Goal: Task Accomplishment & Management: Manage account settings

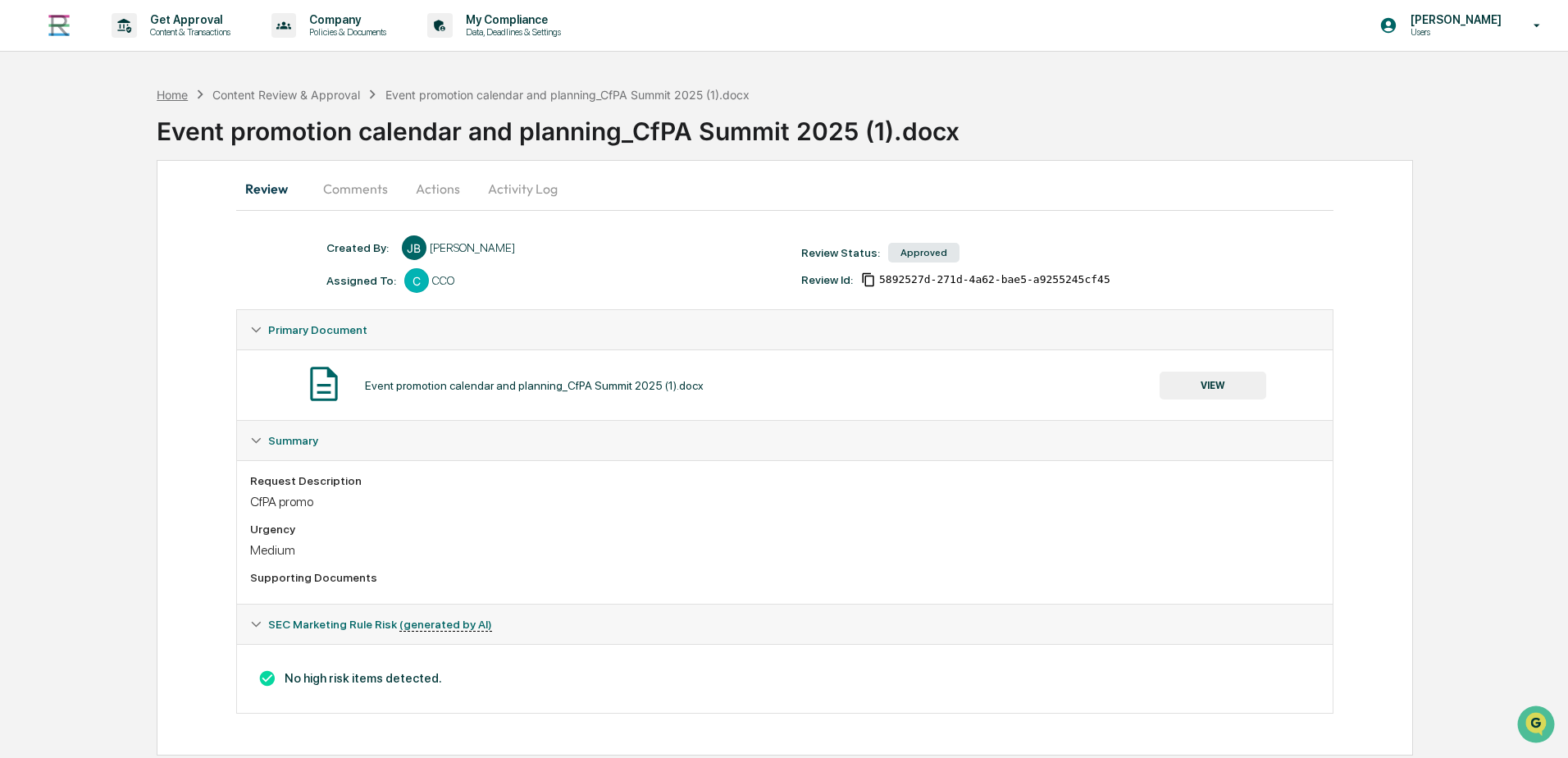
click at [163, 89] on div "Home" at bounding box center [172, 94] width 31 height 14
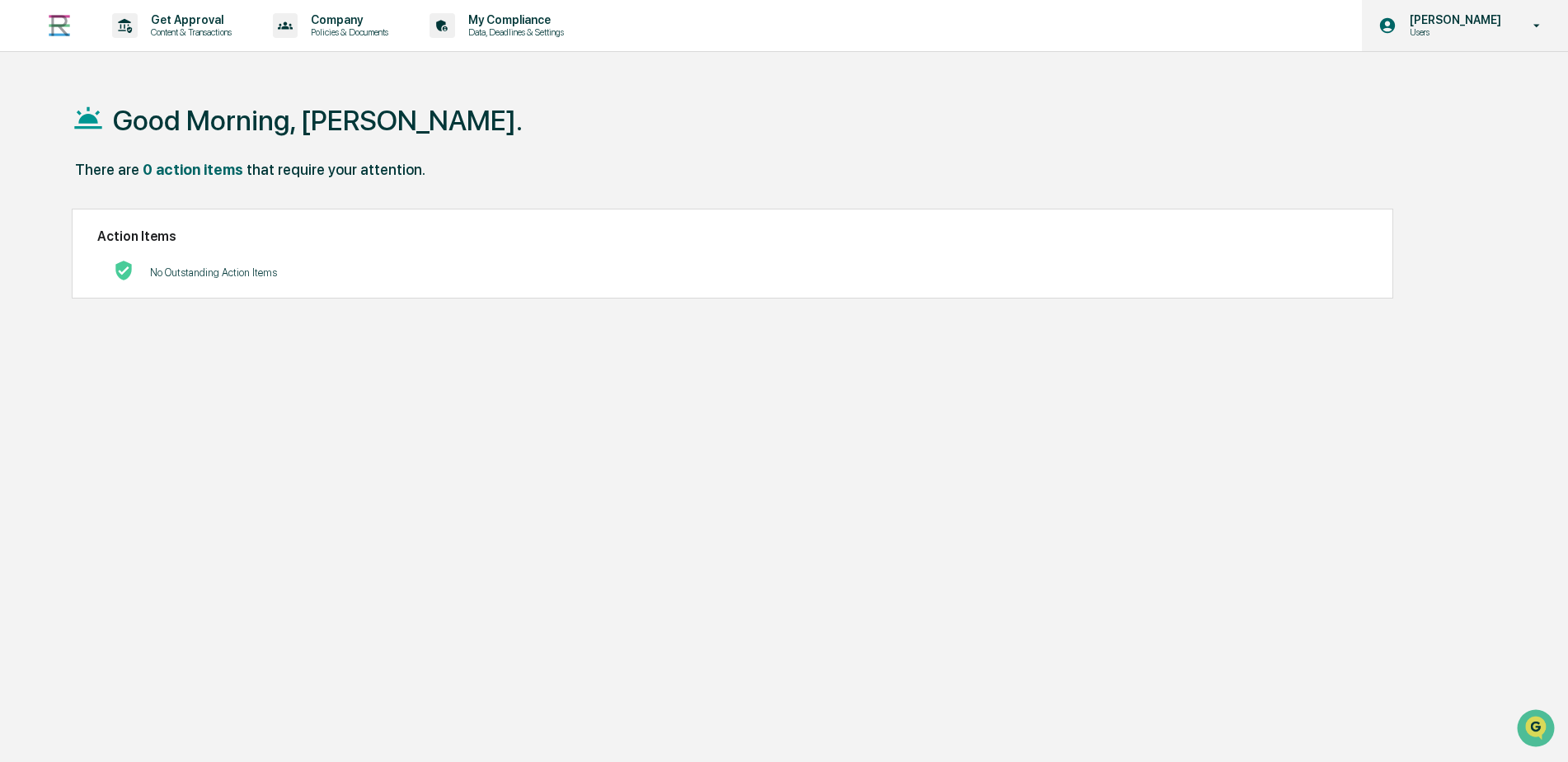
click at [1458, 40] on div "[PERSON_NAME] Users" at bounding box center [1465, 25] width 206 height 51
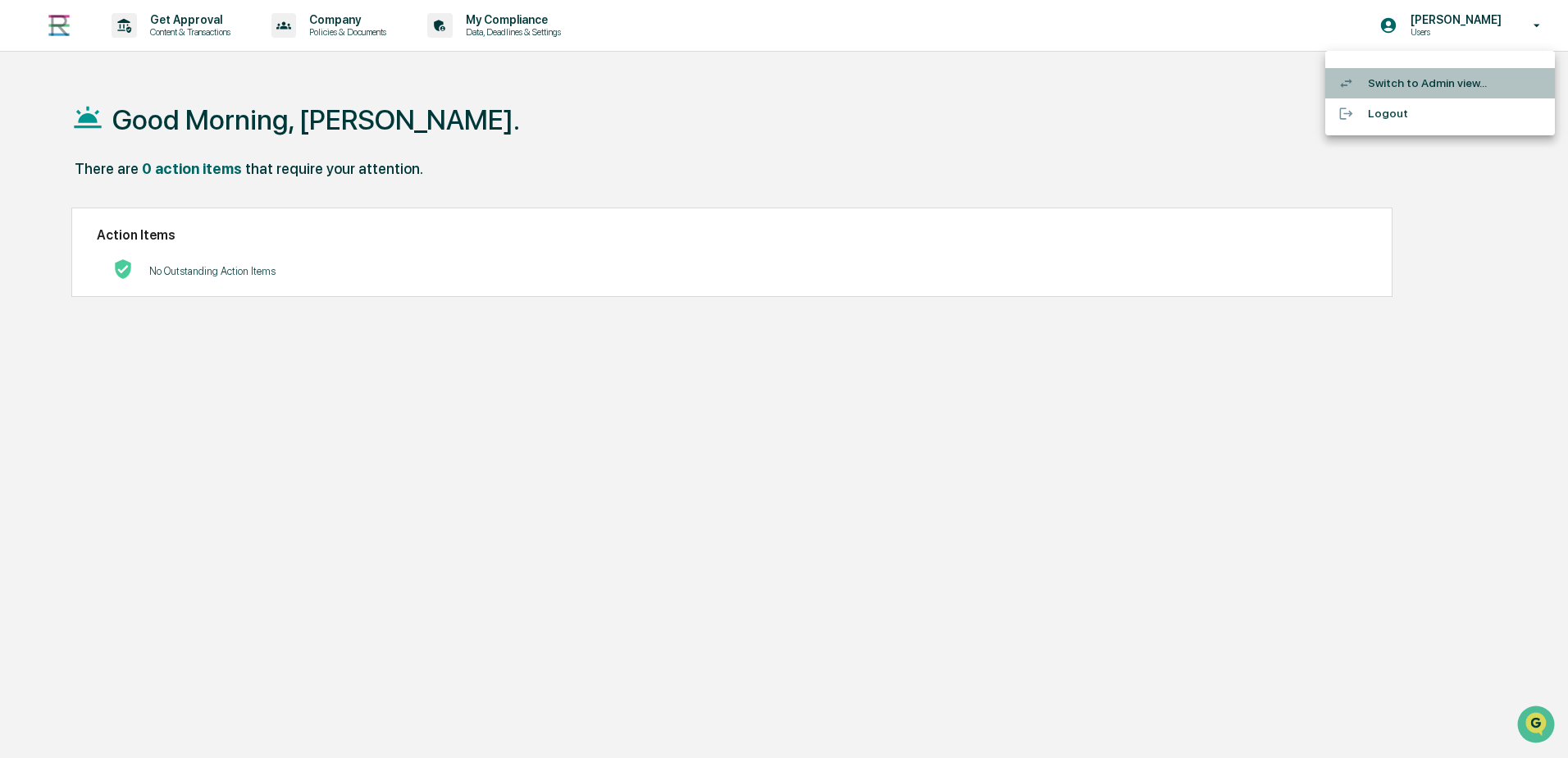
click at [1409, 76] on li "Switch to Admin view..." at bounding box center [1440, 83] width 229 height 31
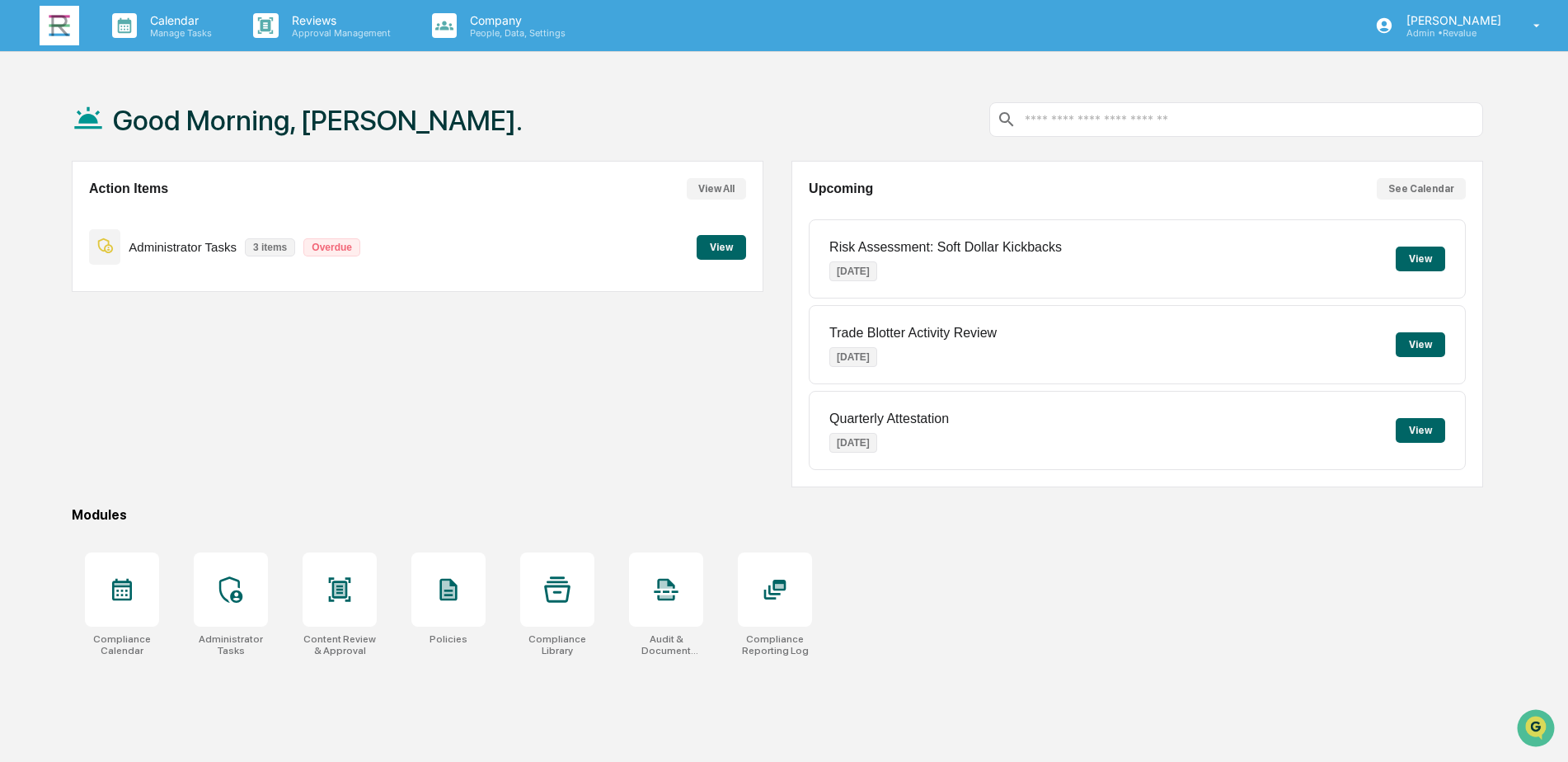
click at [702, 187] on button "View All" at bounding box center [715, 189] width 59 height 22
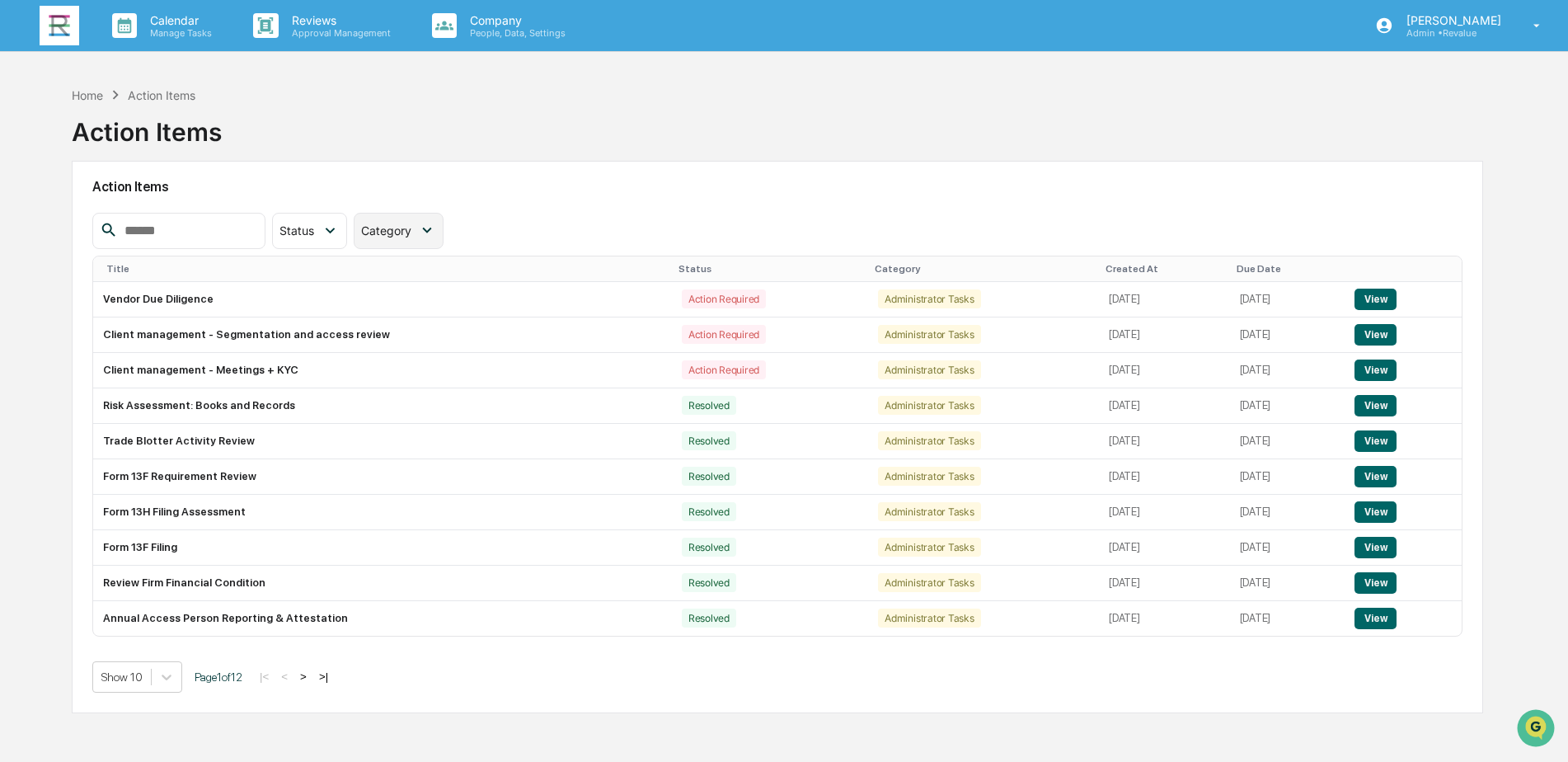
click at [411, 236] on span "Category" at bounding box center [386, 230] width 50 height 14
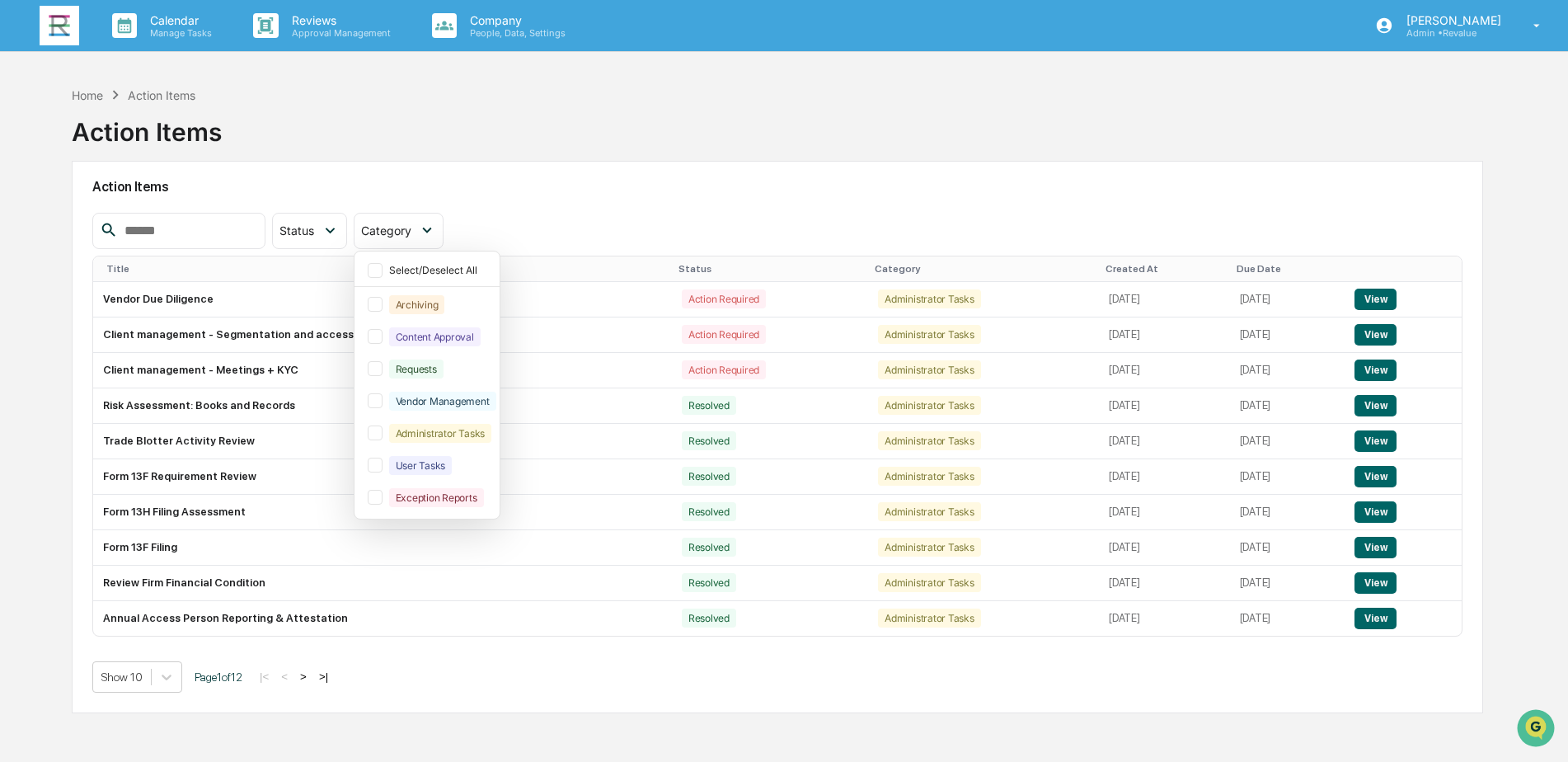
click at [517, 184] on h2 "Action Items" at bounding box center [777, 186] width 1370 height 16
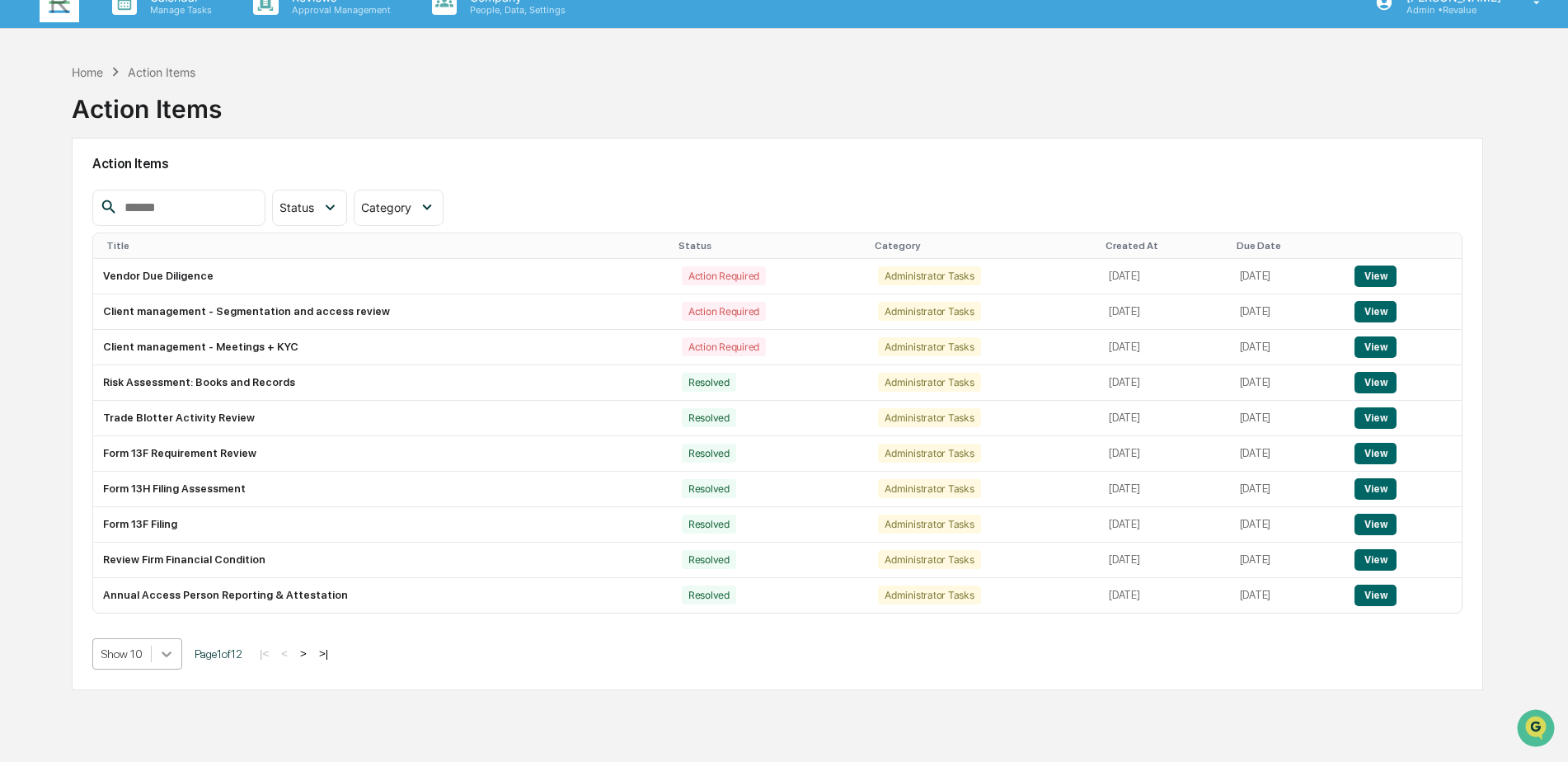
scroll to position [78, 0]
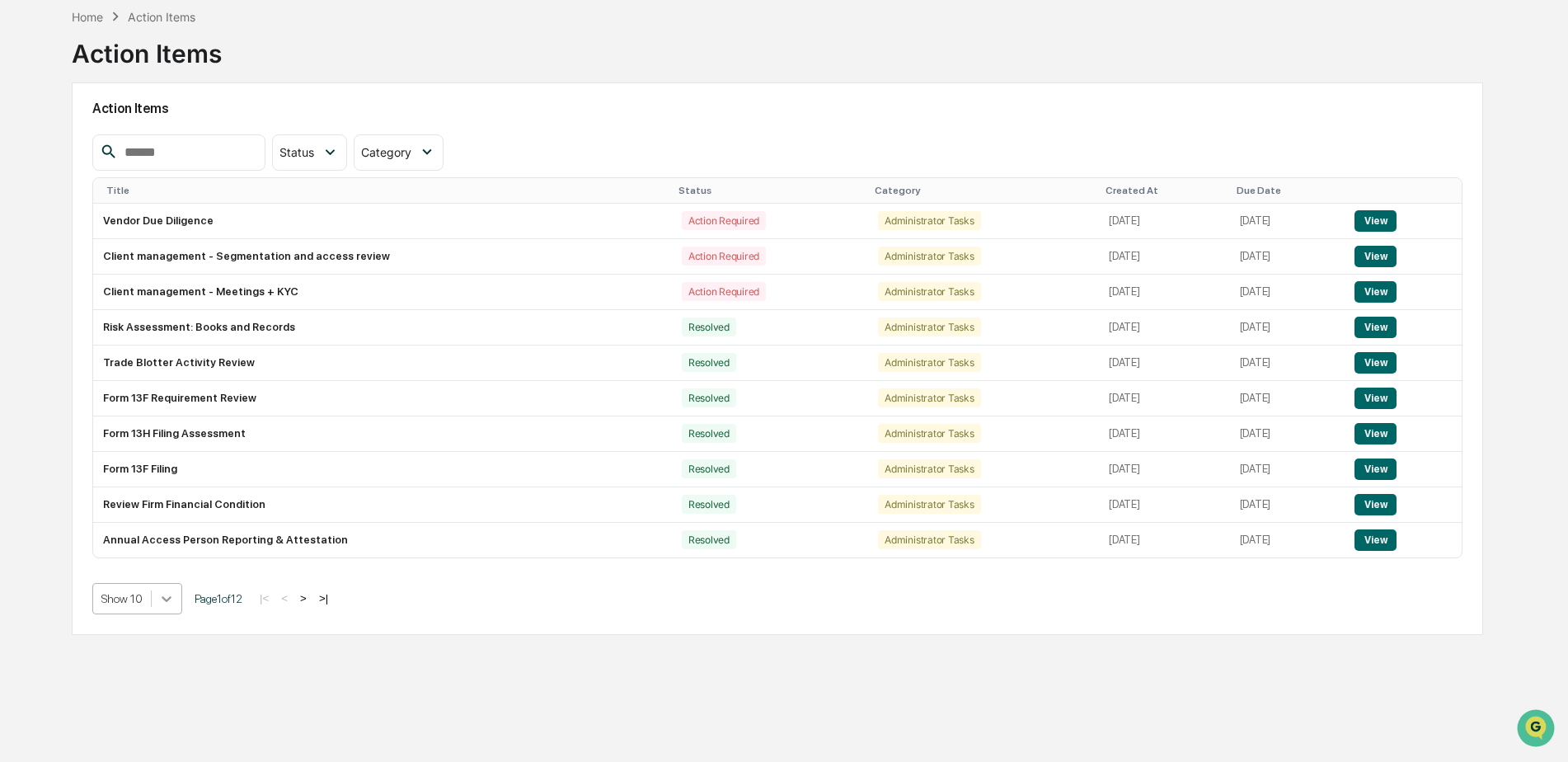
click at [171, 658] on body "Calendar Manage Tasks Reviews Approval Management Company People, Data, Setting…" at bounding box center [784, 342] width 1568 height 840
click at [147, 749] on div "Show 100" at bounding box center [137, 743] width 90 height 27
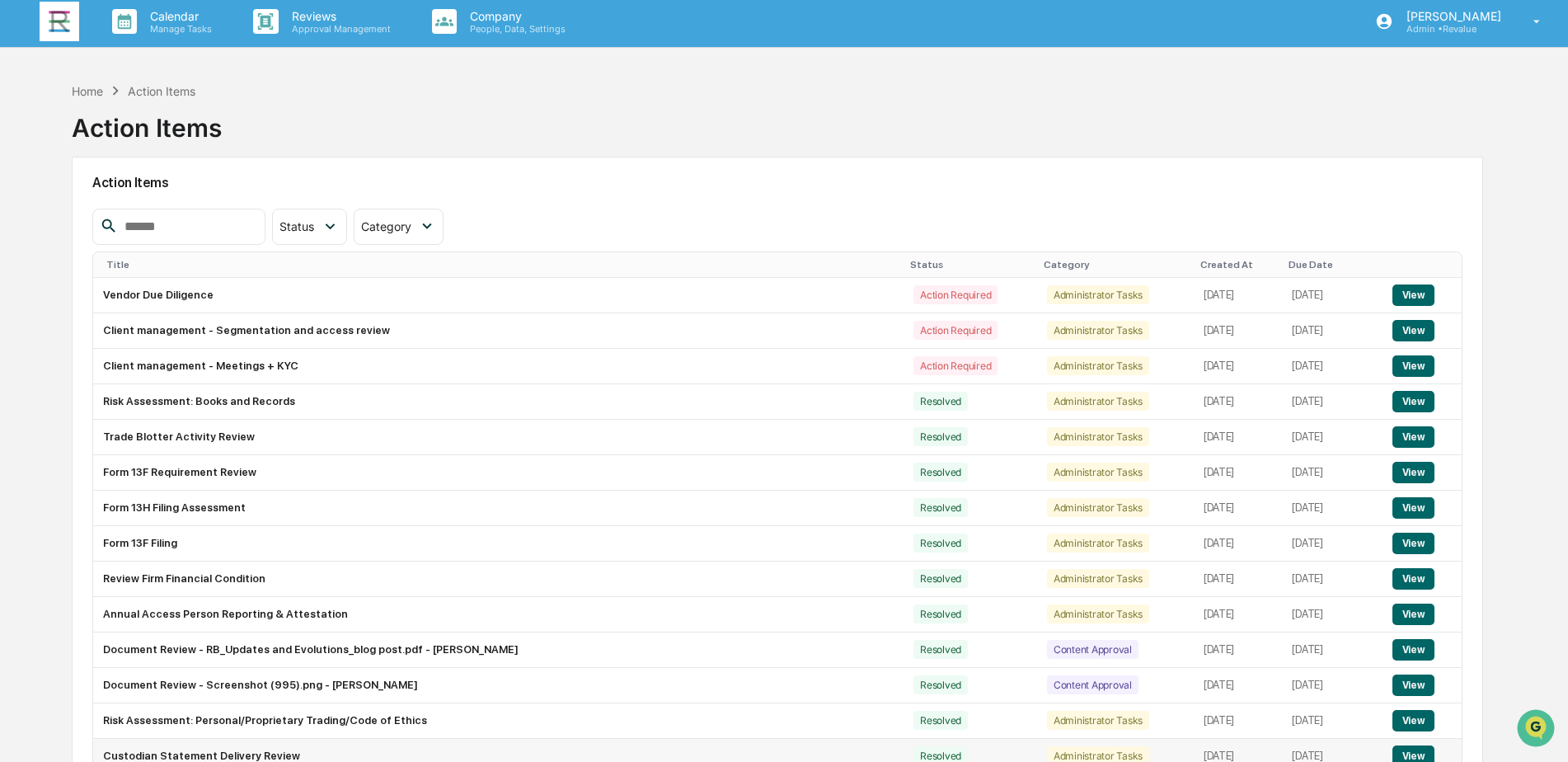
scroll to position [0, 0]
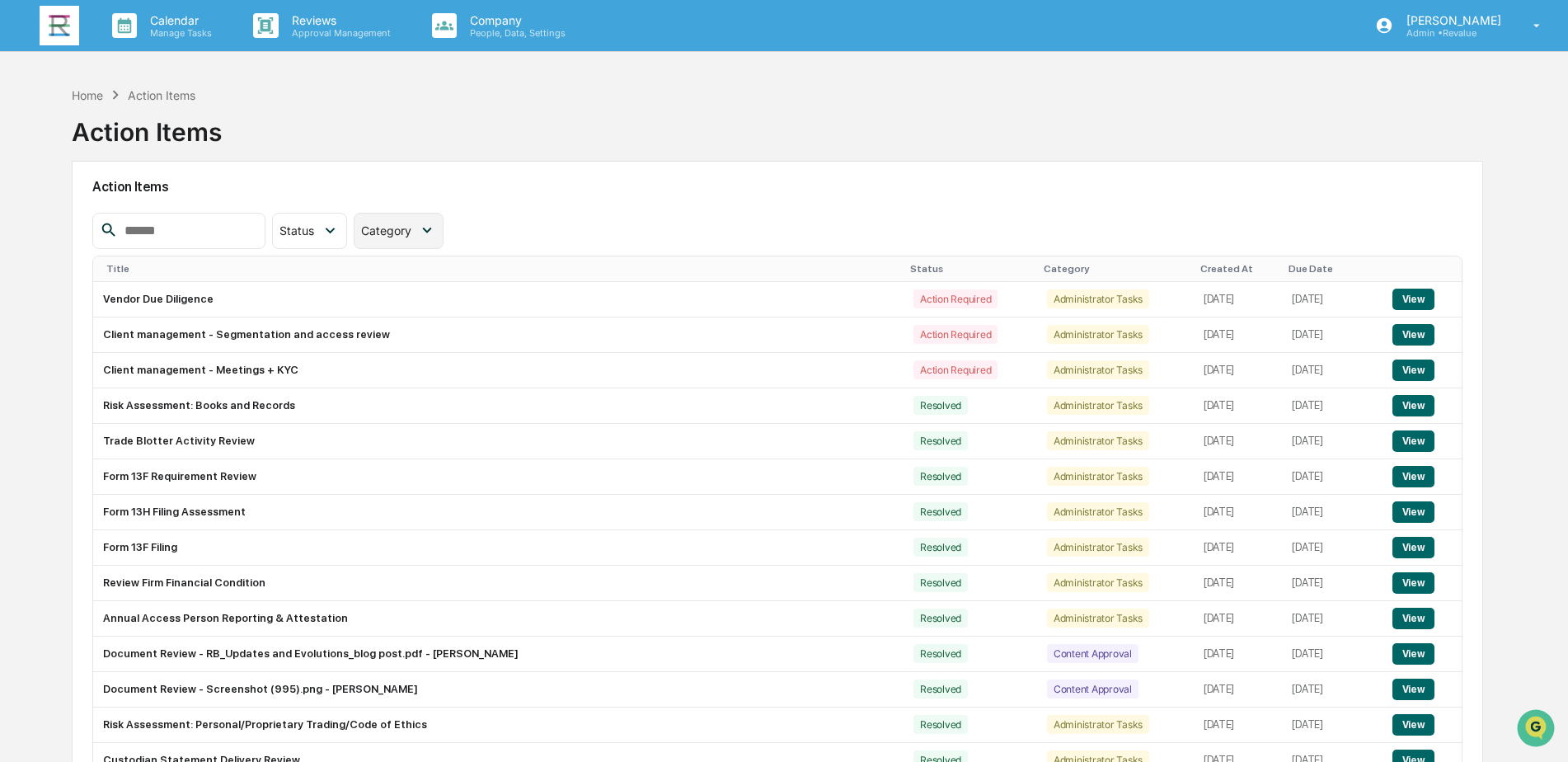
click at [436, 233] on icon at bounding box center [427, 230] width 18 height 18
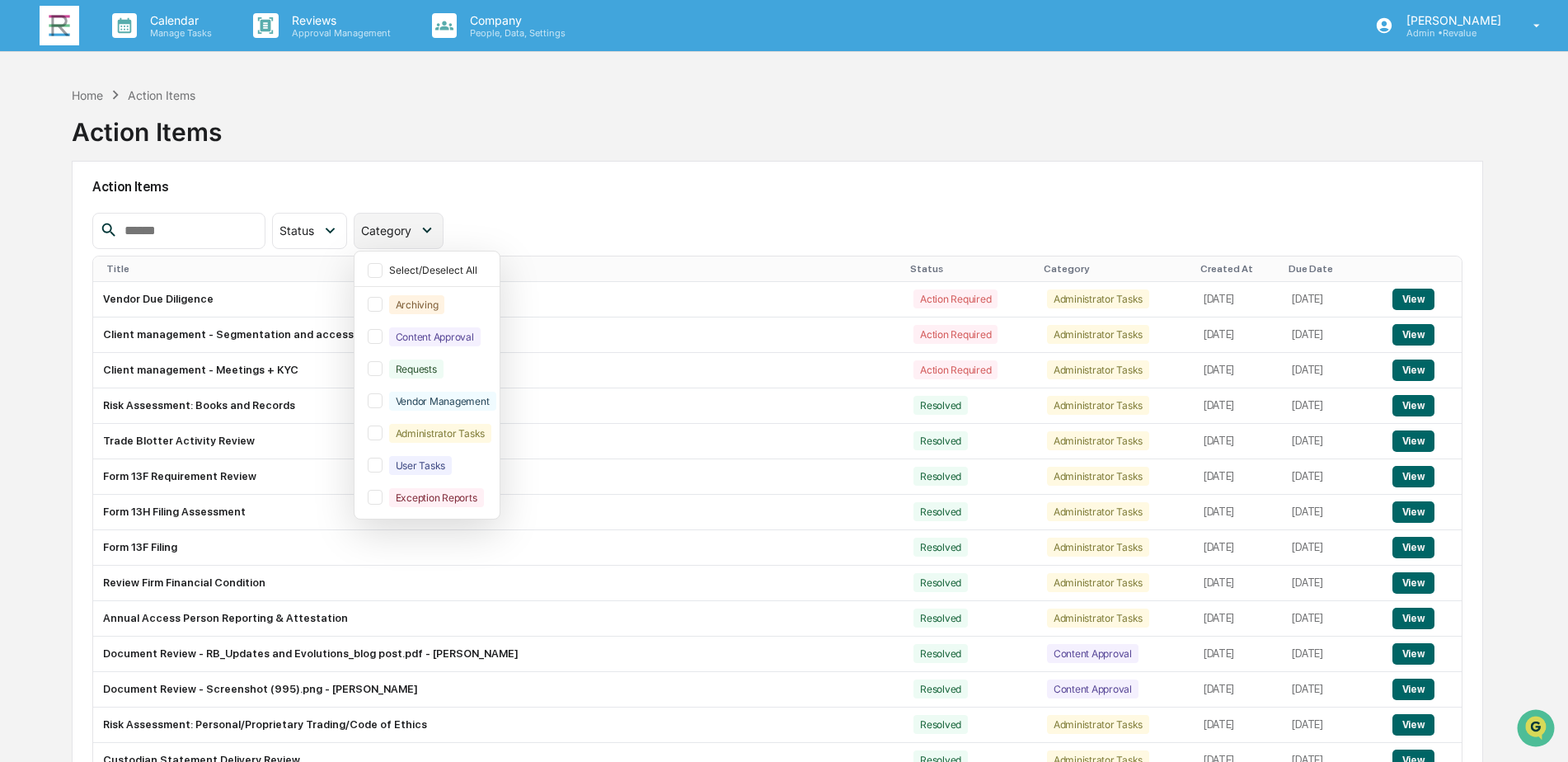
click at [436, 230] on icon at bounding box center [427, 230] width 18 height 18
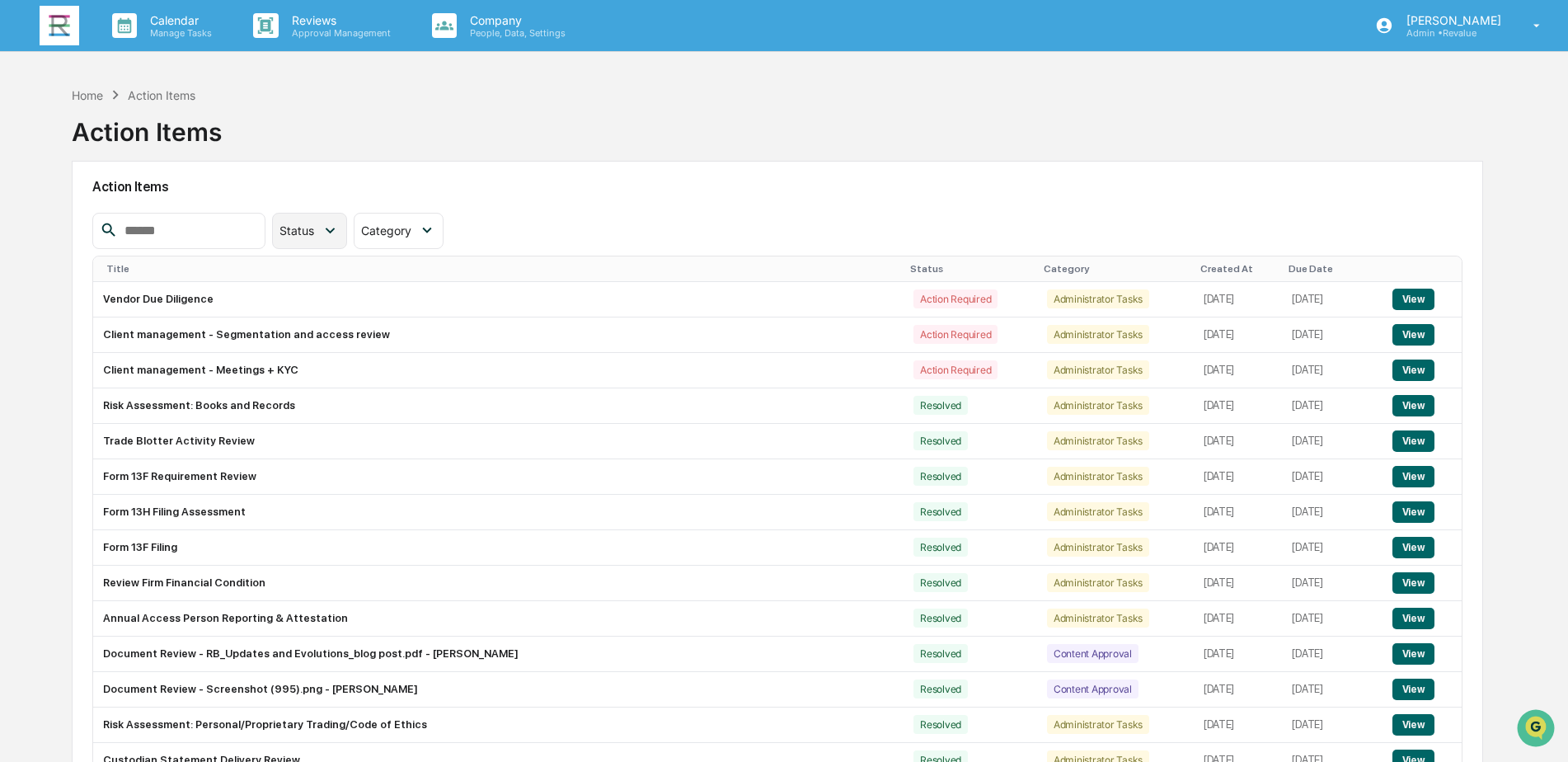
click at [346, 246] on div "Status" at bounding box center [309, 231] width 74 height 37
click at [301, 306] on div at bounding box center [294, 304] width 15 height 15
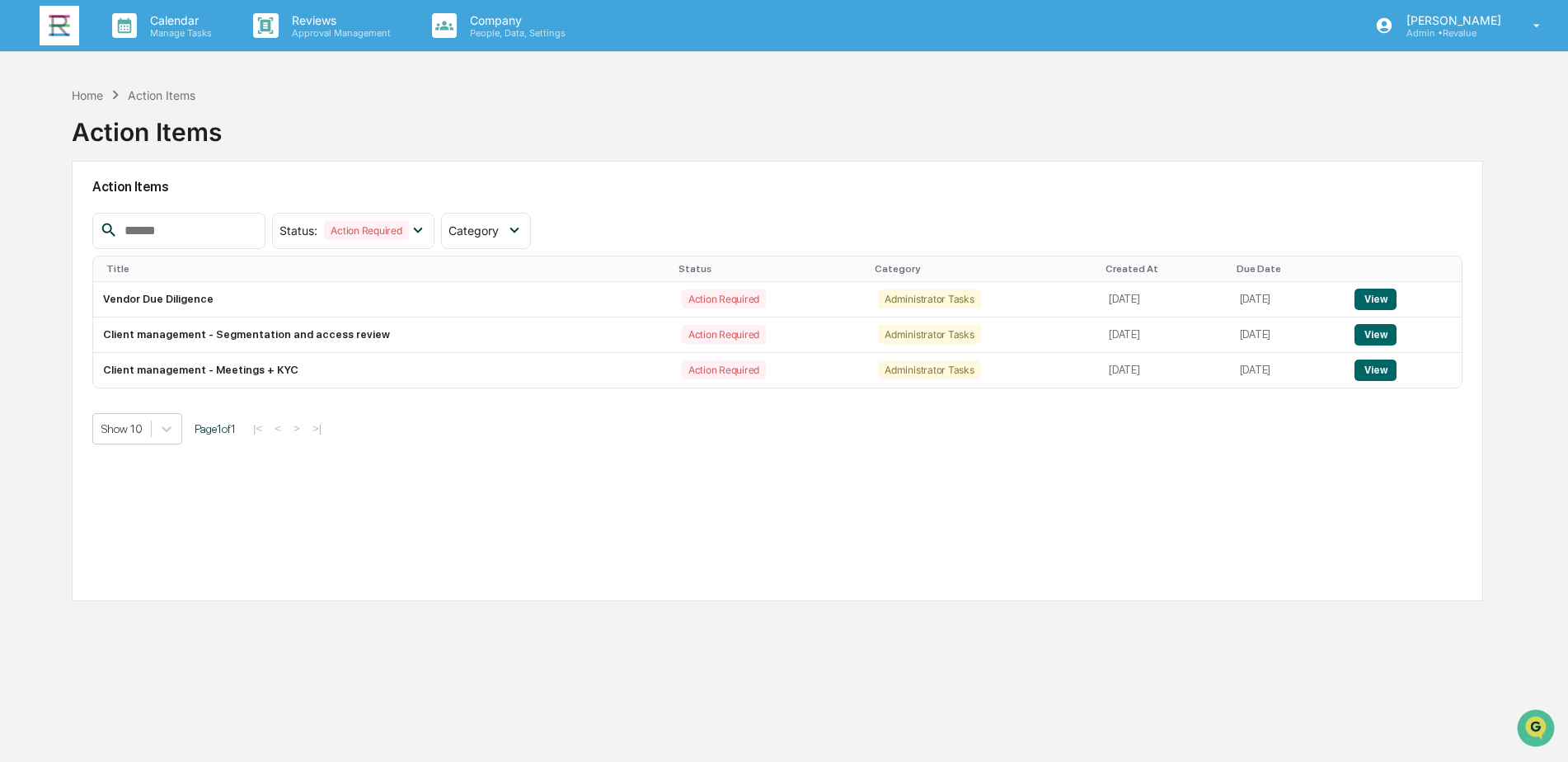
click at [466, 231] on div "Status : Action Required Select/Deselect All Action Required Resolved Category …" at bounding box center [311, 231] width 438 height 37
